Goal: Transaction & Acquisition: Obtain resource

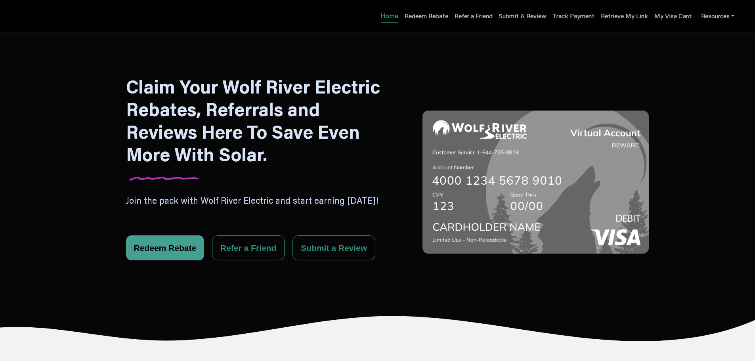
click at [181, 246] on button "Redeem Rebate" at bounding box center [165, 247] width 78 height 25
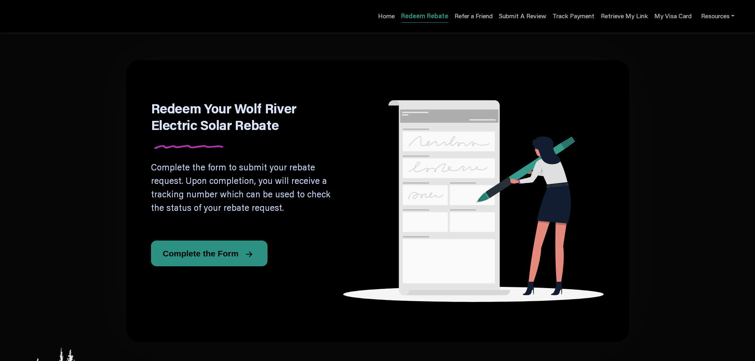
click at [191, 252] on span "Complete the Form" at bounding box center [201, 253] width 76 height 8
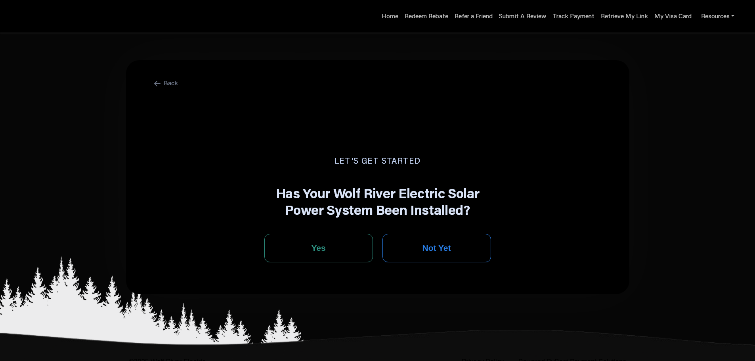
click at [458, 241] on button "Not Yet" at bounding box center [436, 248] width 109 height 29
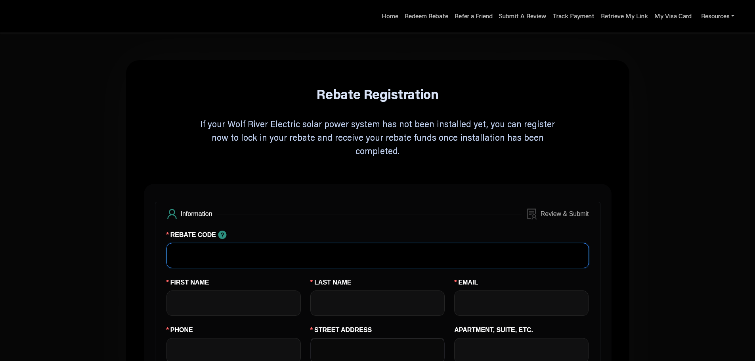
click at [182, 248] on input "REBATE CODE" at bounding box center [377, 255] width 422 height 25
paste input "AUGSAVINGS"
type input "AUGSAVINGS"
